Goal: Communication & Community: Answer question/provide support

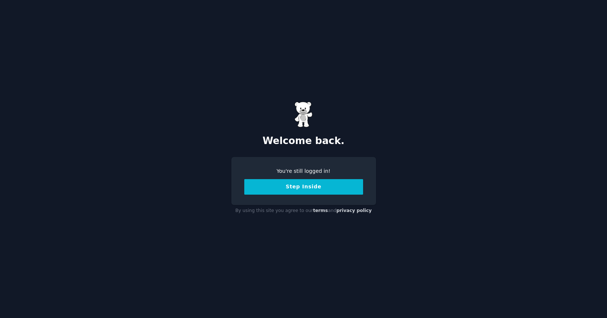
click at [304, 190] on button "Step Inside" at bounding box center [303, 187] width 119 height 16
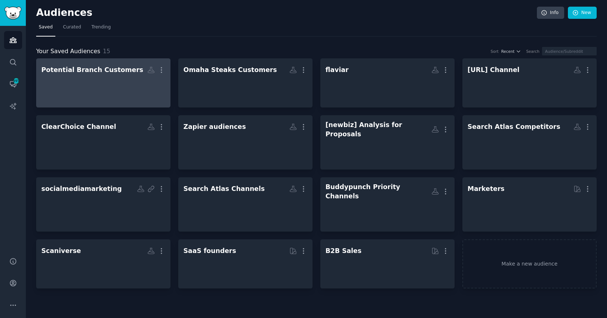
click at [93, 87] on div at bounding box center [103, 89] width 124 height 26
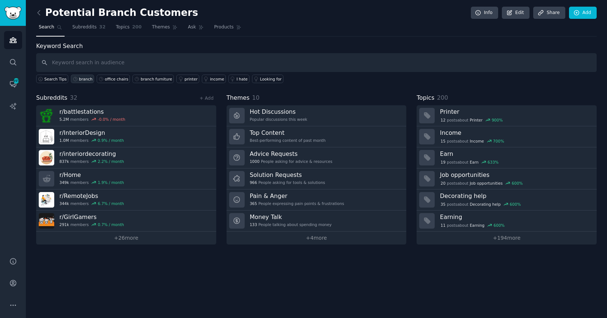
click at [82, 78] on div "branch" at bounding box center [86, 78] width 14 height 5
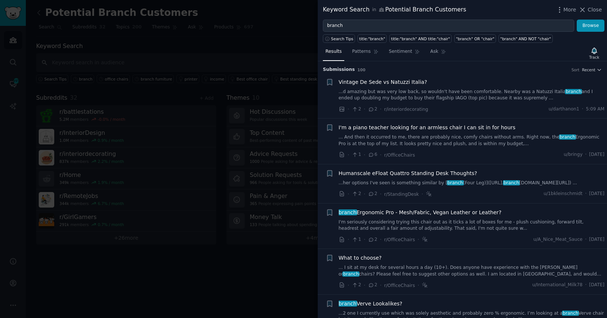
click at [458, 126] on span "I'm a piano teacher looking for an armless chair I can sit in for hours" at bounding box center [427, 128] width 177 height 8
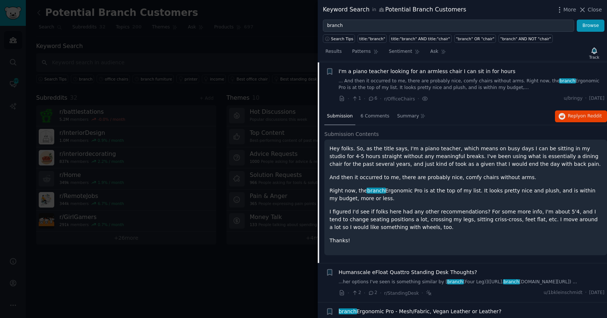
scroll to position [57, 0]
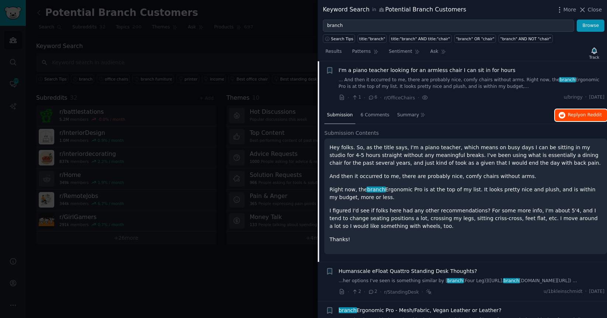
click at [574, 115] on span "Reply on Reddit" at bounding box center [585, 115] width 34 height 7
